Goal: Information Seeking & Learning: Learn about a topic

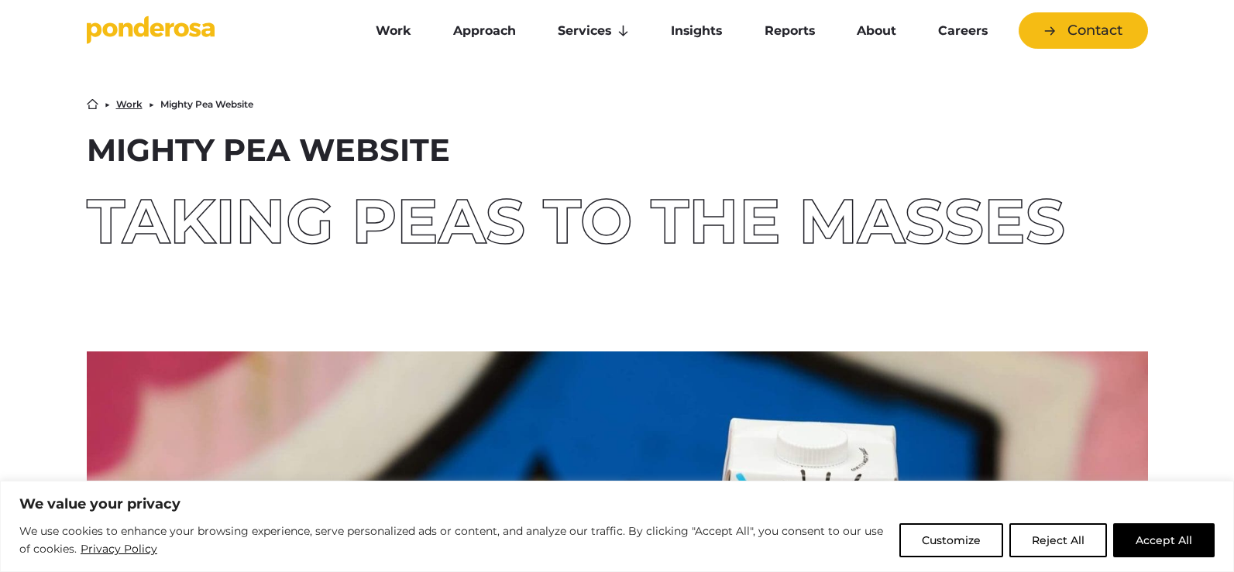
click at [1043, 545] on button "Reject All" at bounding box center [1058, 541] width 98 height 34
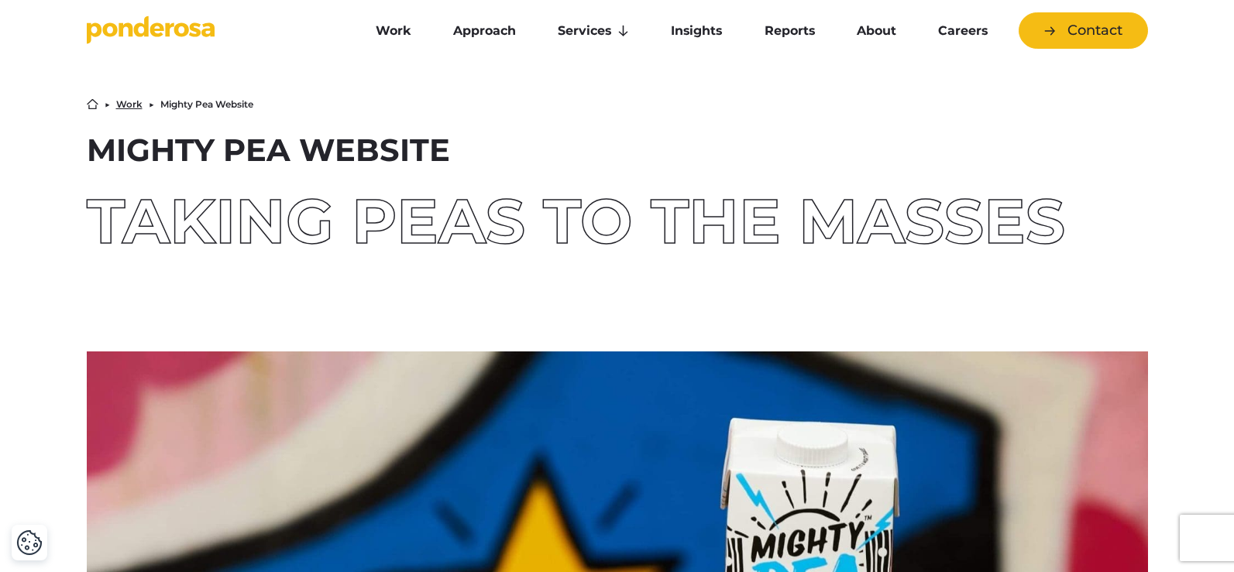
click at [116, 109] on link "Work" at bounding box center [129, 104] width 26 height 9
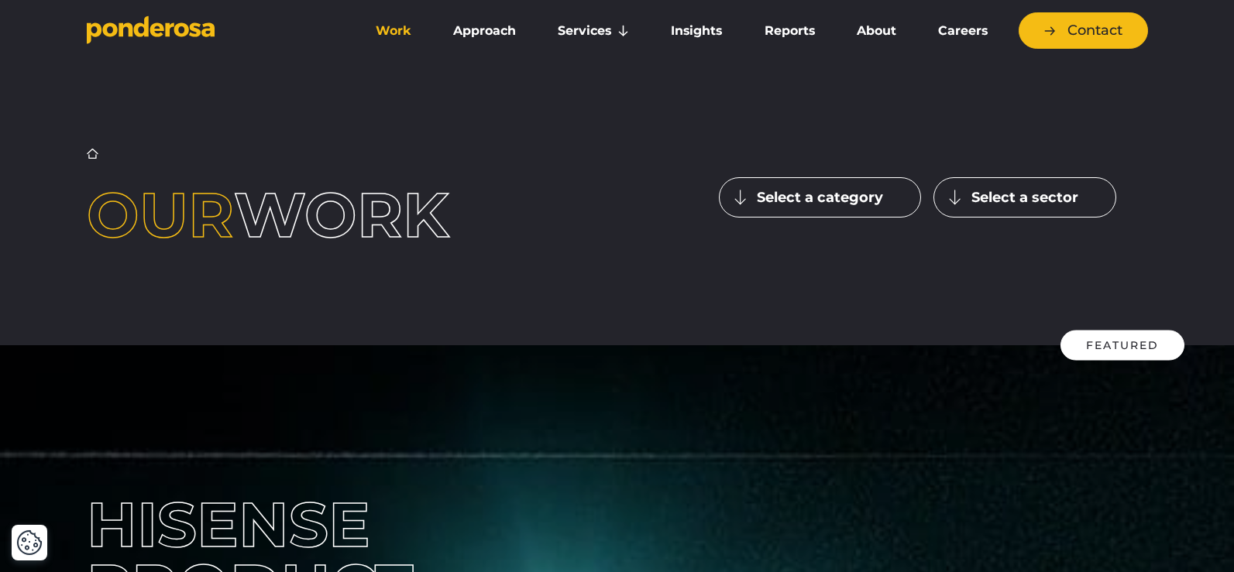
click at [814, 218] on button "Select a category" at bounding box center [820, 197] width 202 height 40
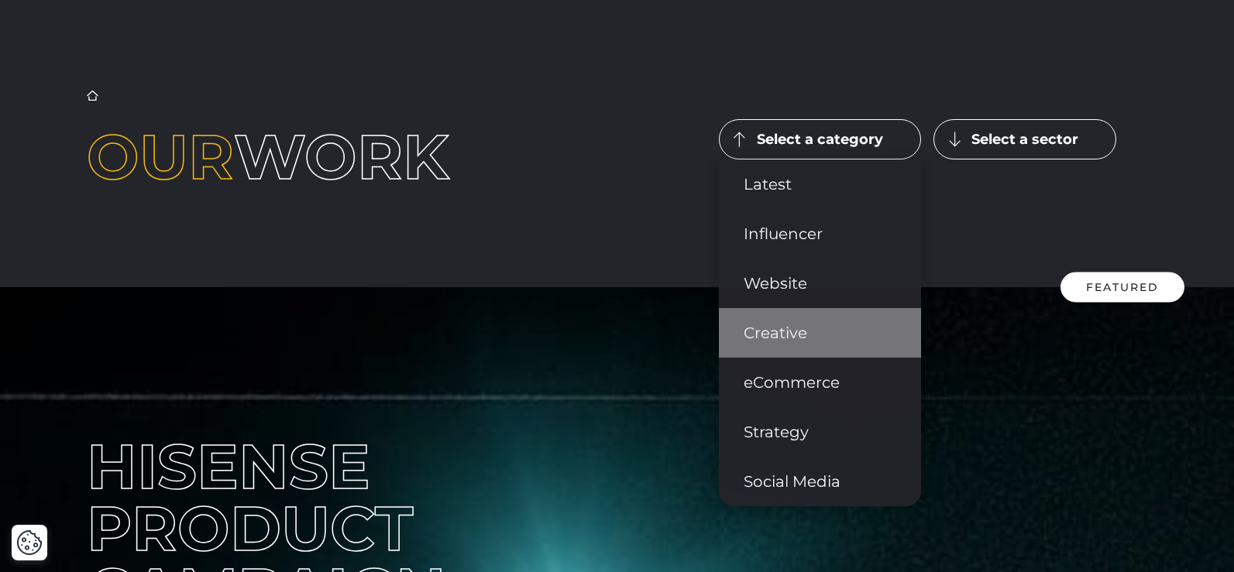
scroll to position [155, 0]
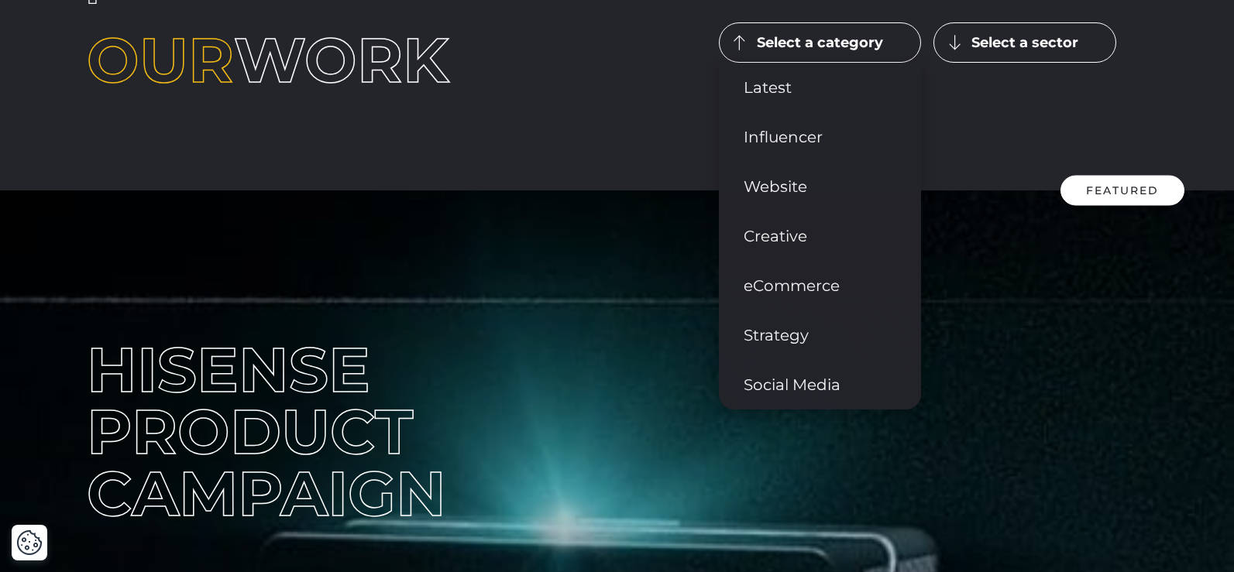
click at [1071, 63] on button "Select a sector" at bounding box center [1024, 42] width 183 height 40
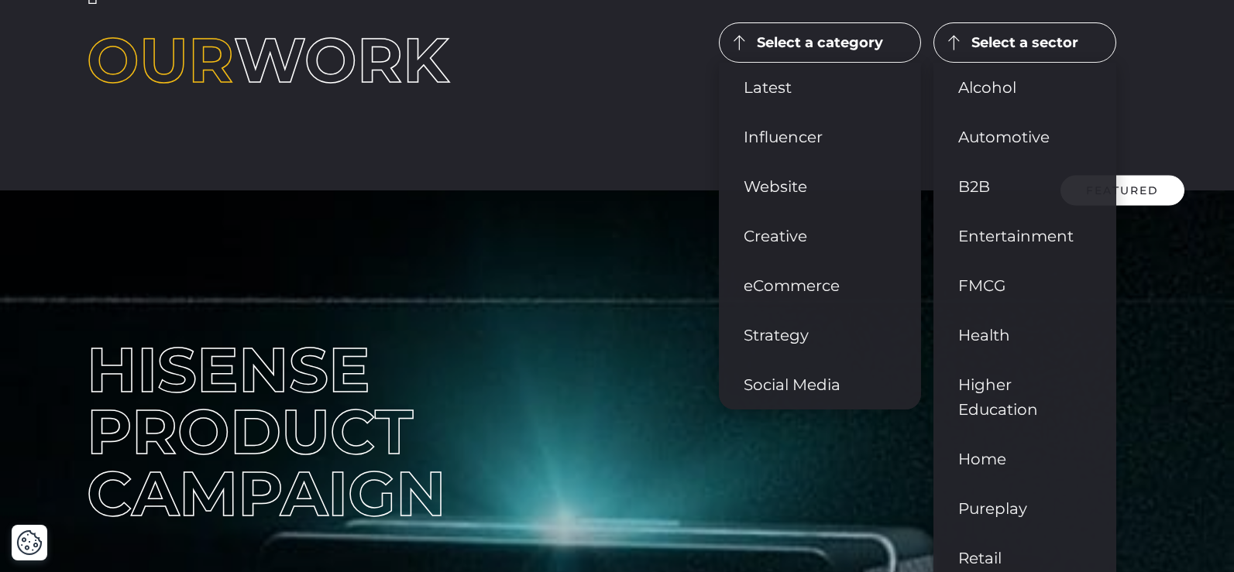
click at [854, 63] on button "Select a category" at bounding box center [820, 42] width 202 height 40
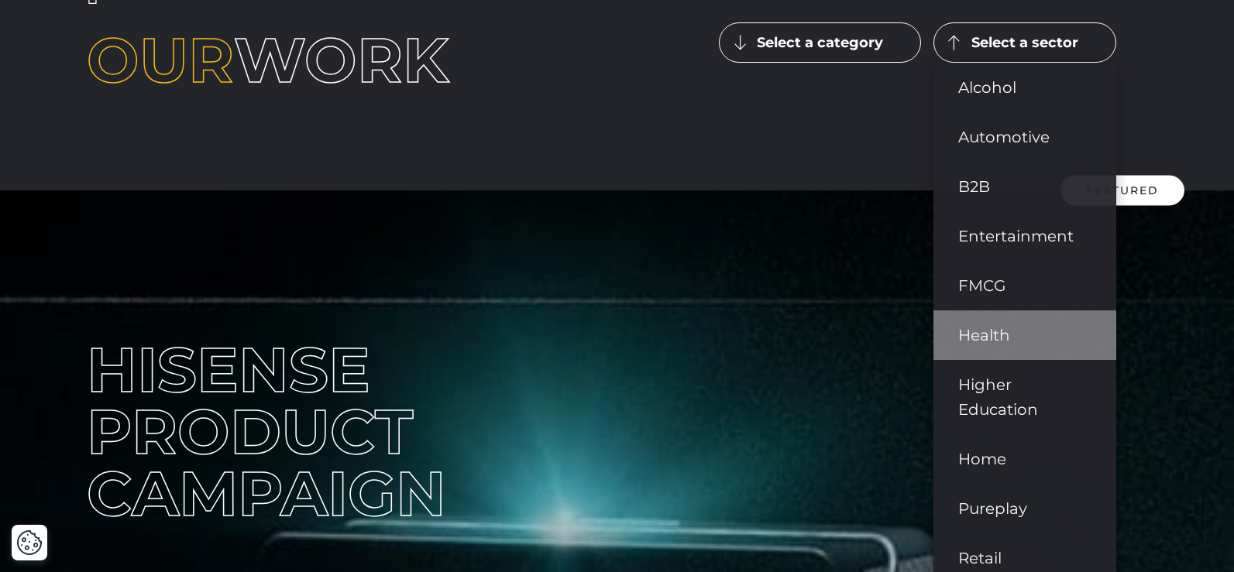
click at [1066, 360] on link "Health" at bounding box center [1024, 336] width 183 height 50
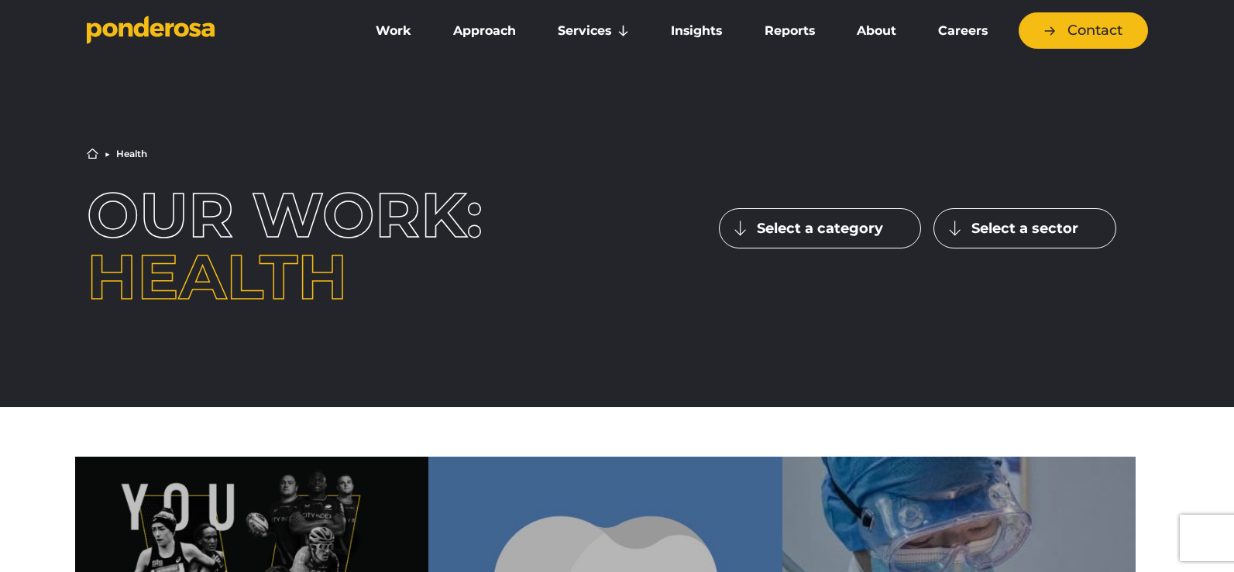
click at [1061, 249] on button "Select a sector" at bounding box center [1024, 228] width 183 height 40
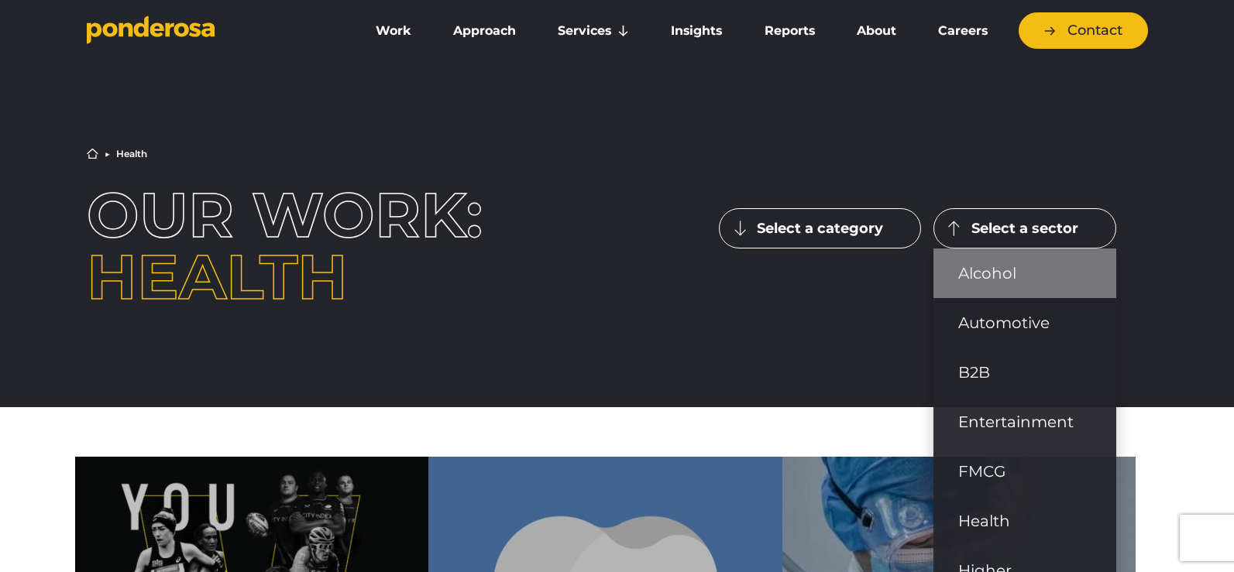
click at [1061, 297] on link "Alcohol" at bounding box center [1024, 274] width 183 height 50
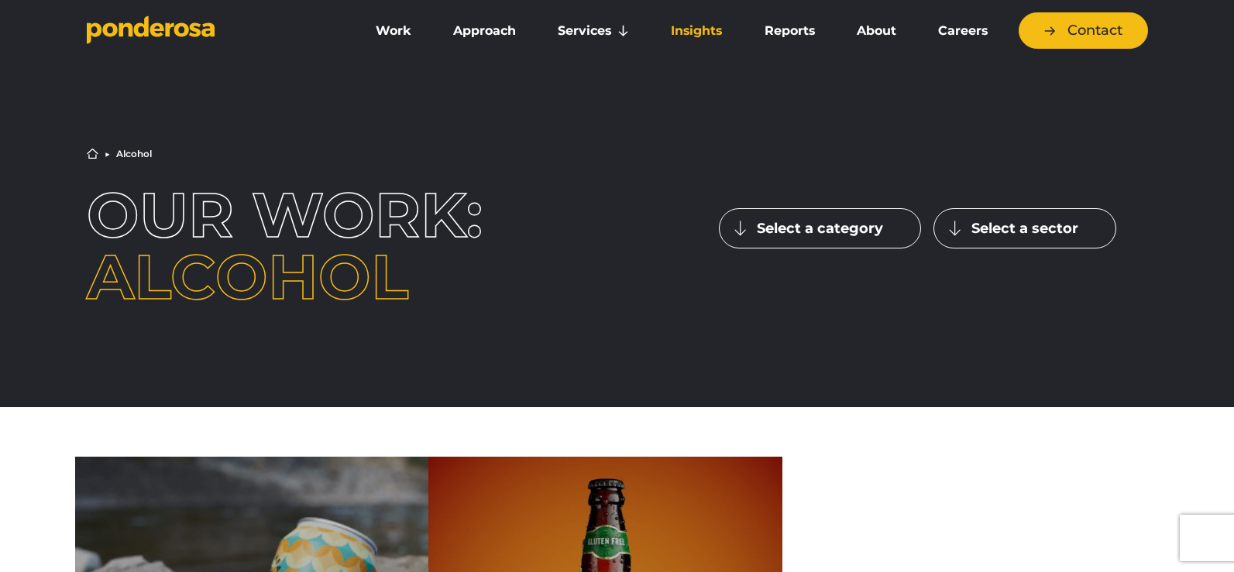
click at [687, 34] on link "Insights" at bounding box center [696, 31] width 87 height 33
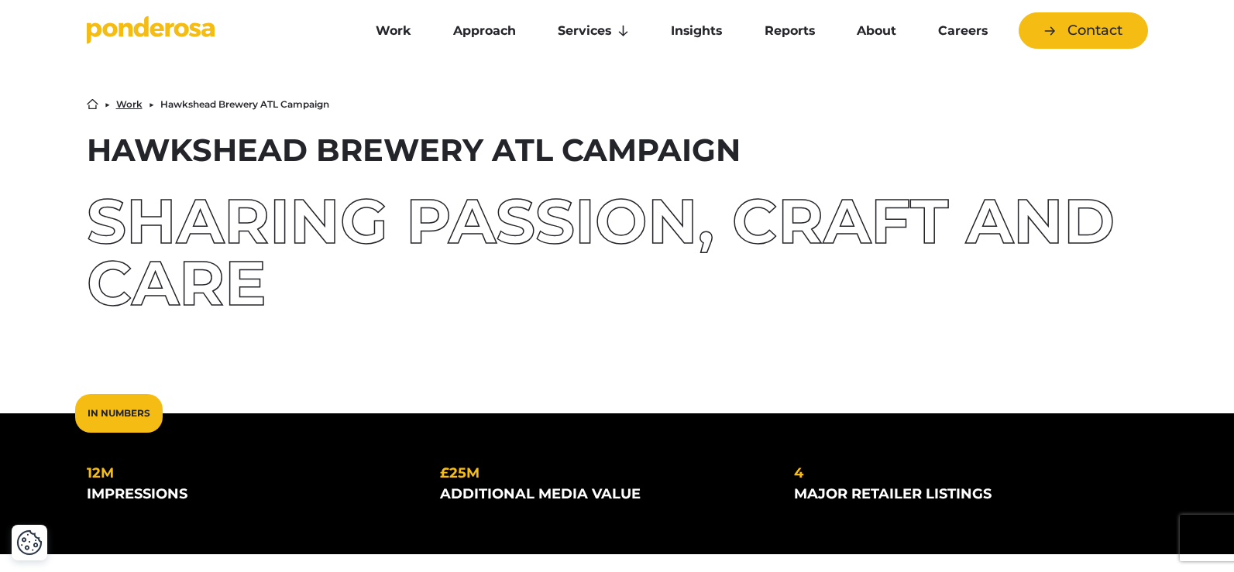
click at [160, 166] on h1 "Hawkshead Brewery ATL Campaign" at bounding box center [617, 150] width 1061 height 31
copy div "Hawkshead Brewery ATL Campaign"
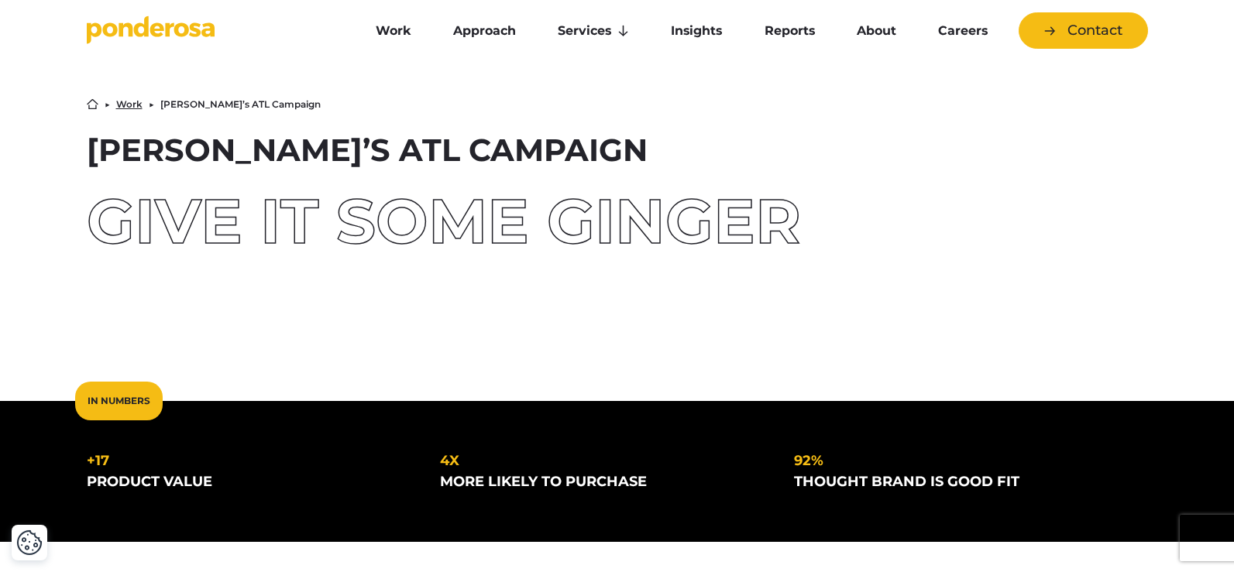
click at [129, 163] on h1 "[PERSON_NAME]’s ATL Campaign" at bounding box center [617, 150] width 1061 height 31
click at [255, 166] on h1 "[PERSON_NAME]’s ATL Campaign" at bounding box center [617, 150] width 1061 height 31
copy h1 "[PERSON_NAME]’s ATL"
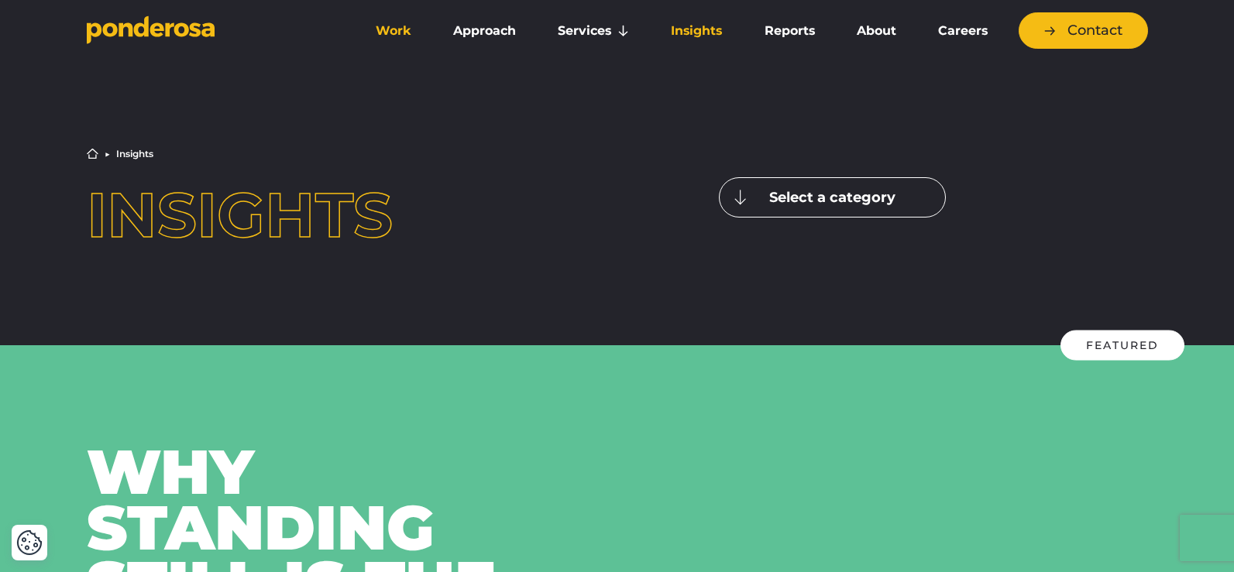
click at [358, 39] on link "Work" at bounding box center [393, 31] width 71 height 33
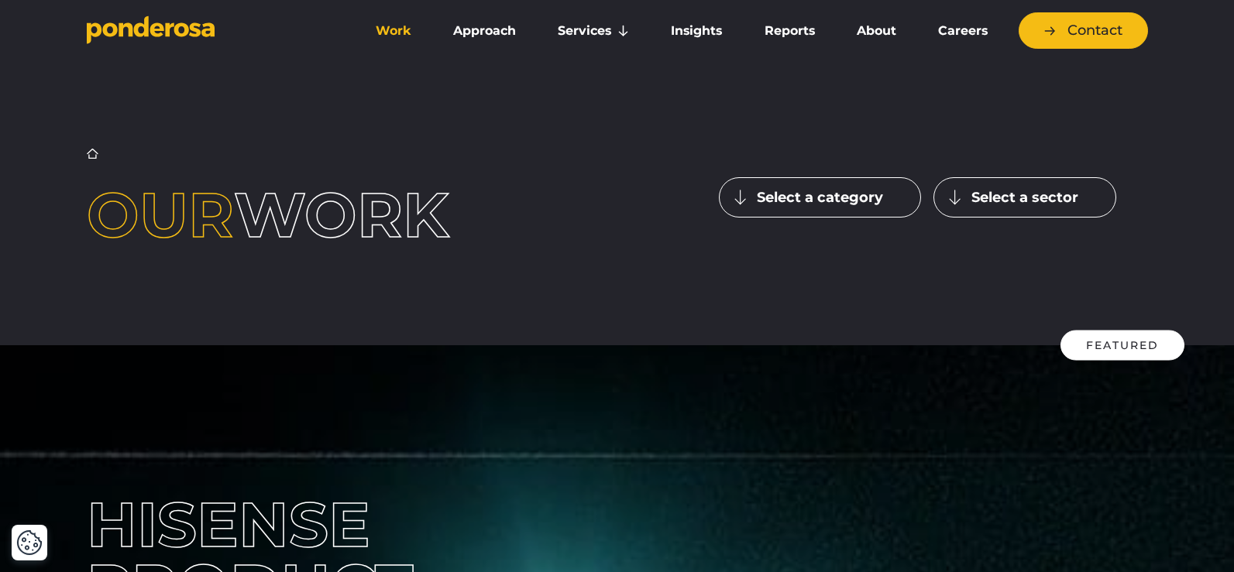
click at [856, 218] on button "Select a category" at bounding box center [820, 197] width 202 height 40
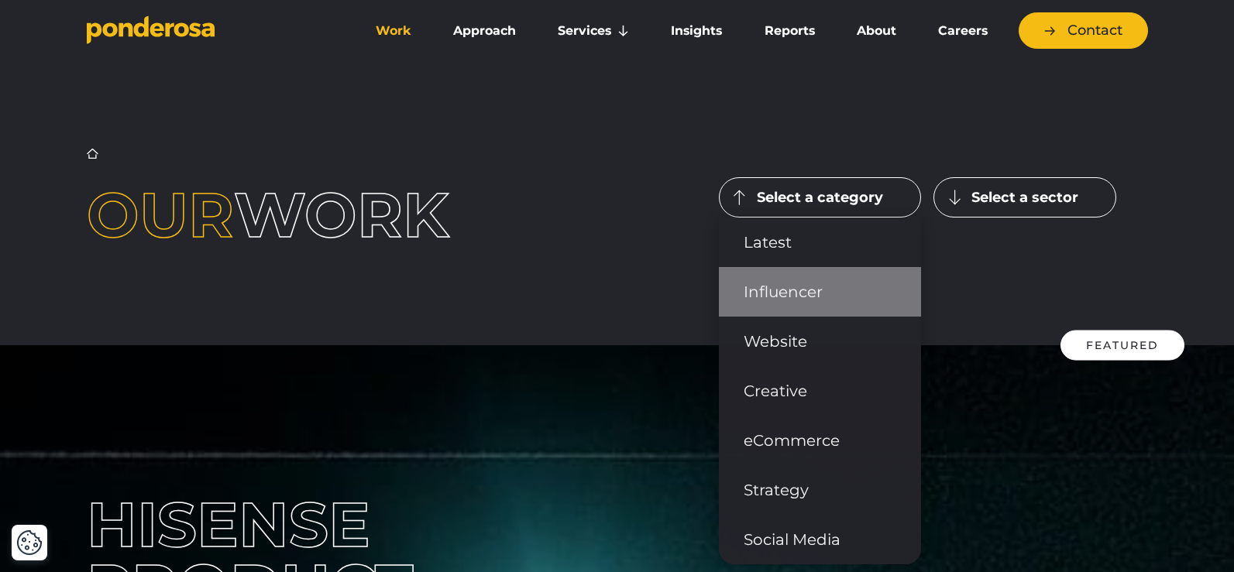
click at [817, 317] on link "Influencer" at bounding box center [820, 292] width 202 height 50
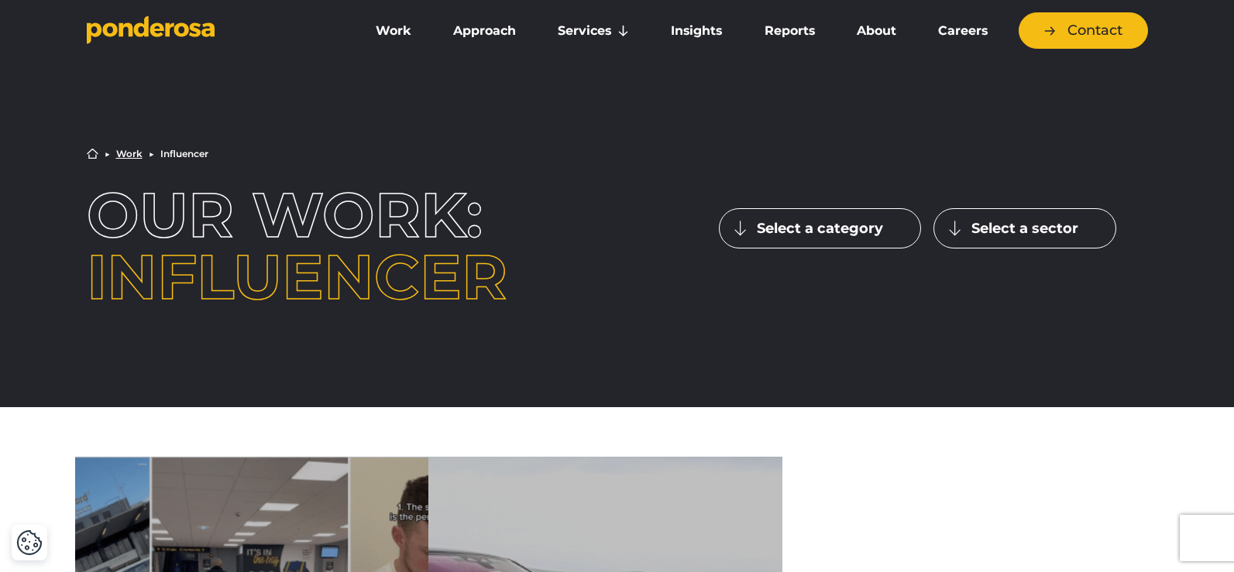
click at [1033, 249] on button "Select a sector" at bounding box center [1024, 228] width 183 height 40
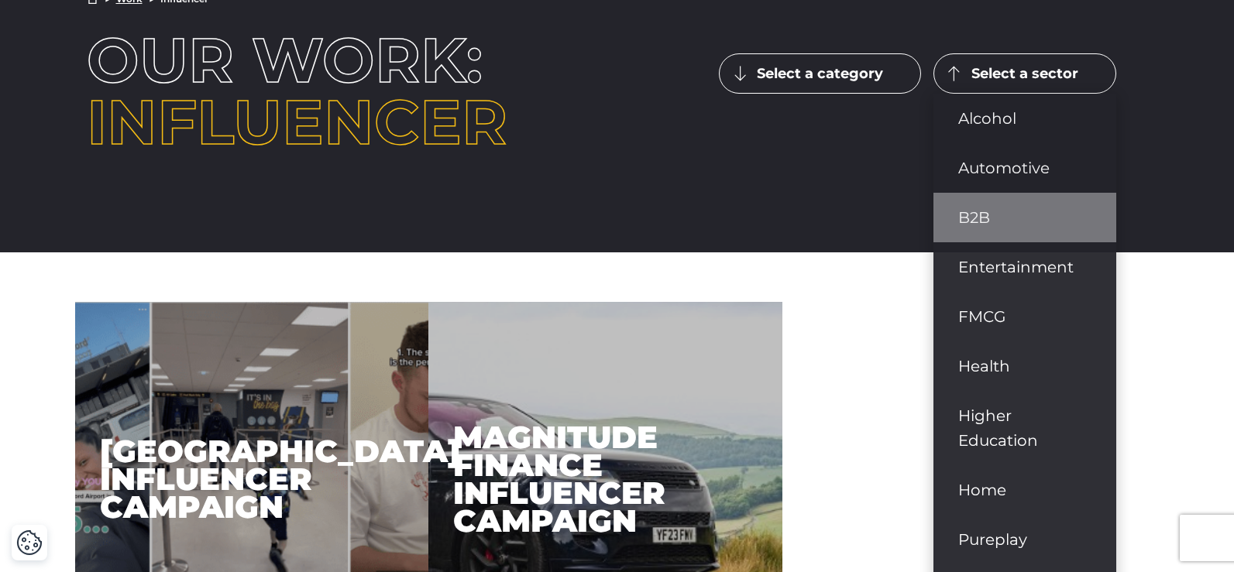
scroll to position [310, 0]
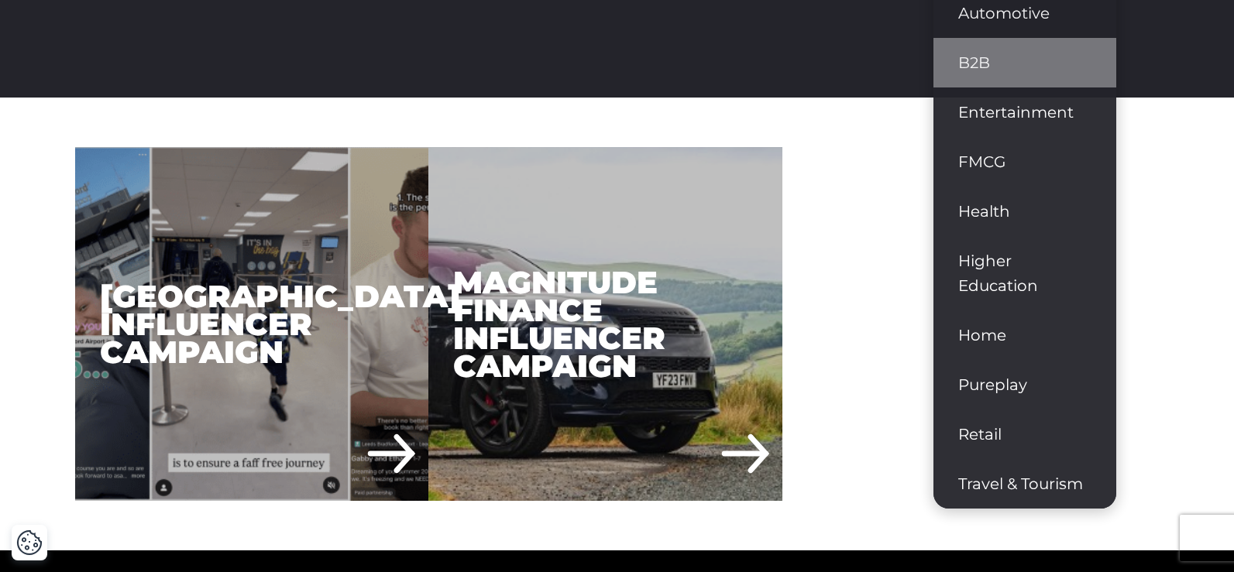
click at [1059, 88] on link "B2B" at bounding box center [1024, 63] width 183 height 50
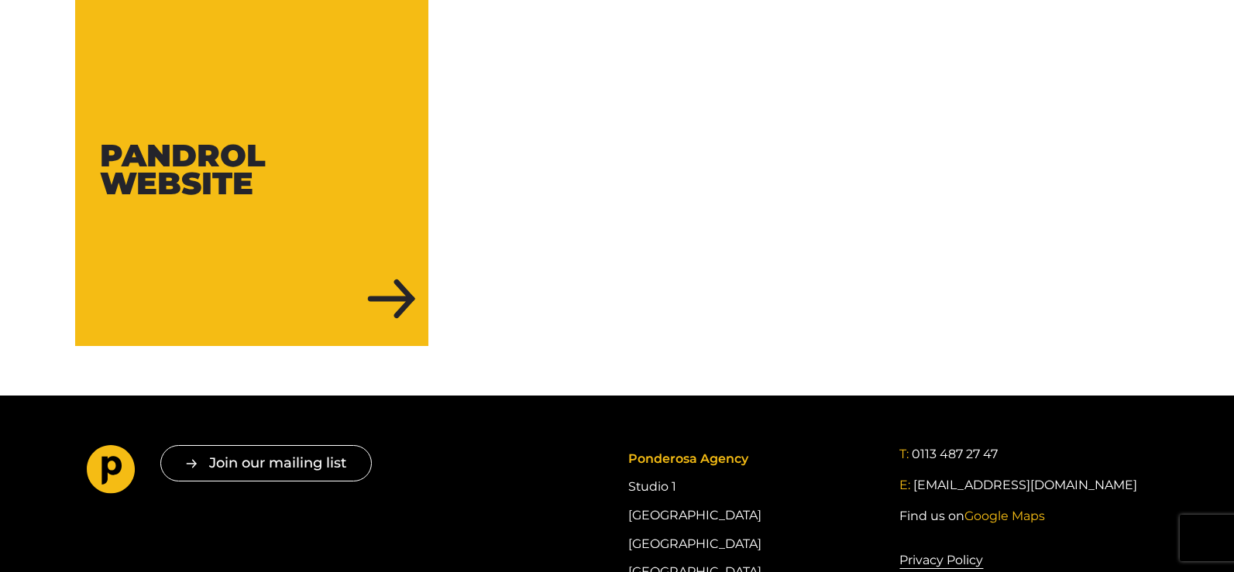
click at [361, 346] on div "Pandrol Website" at bounding box center [252, 169] width 354 height 354
